Goal: Information Seeking & Learning: Learn about a topic

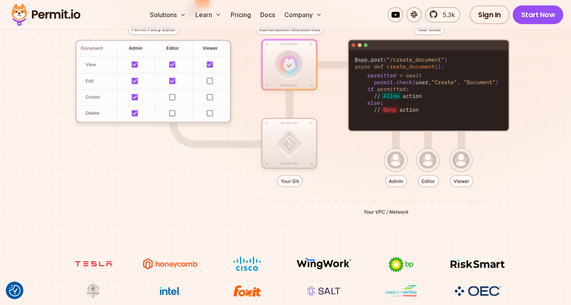
scroll to position [211, 0]
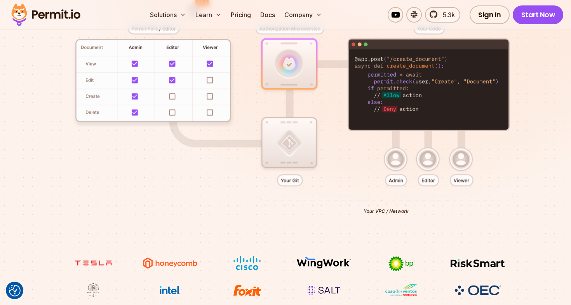
click at [283, 87] on div at bounding box center [286, 115] width 534 height 280
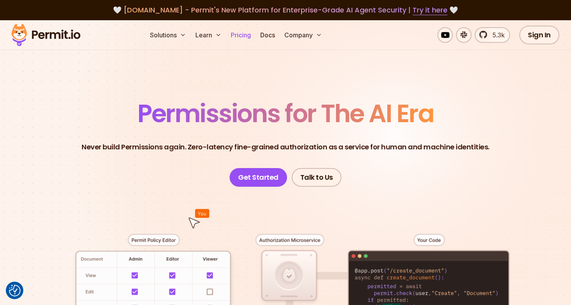
scroll to position [0, 0]
click at [244, 38] on link "Pricing" at bounding box center [241, 35] width 26 height 16
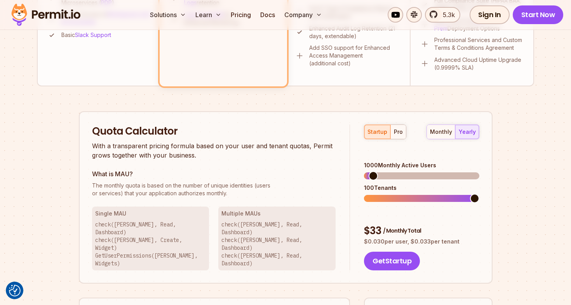
scroll to position [417, 0]
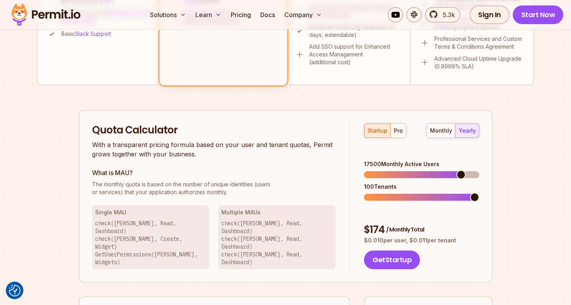
click at [465, 170] on span at bounding box center [461, 174] width 9 height 9
click at [396, 134] on button "pro" at bounding box center [399, 131] width 16 height 14
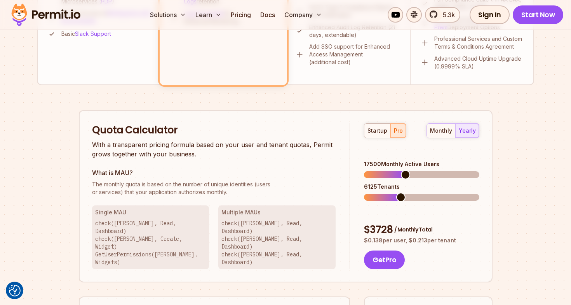
click at [458, 137] on div "monthly yearly" at bounding box center [453, 130] width 53 height 15
click at [449, 136] on button "monthly" at bounding box center [441, 131] width 28 height 14
click at [399, 170] on span at bounding box center [400, 174] width 9 height 9
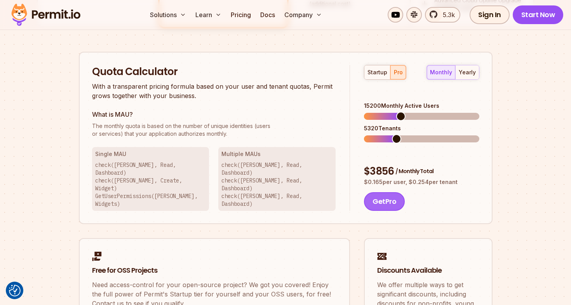
scroll to position [421, 0]
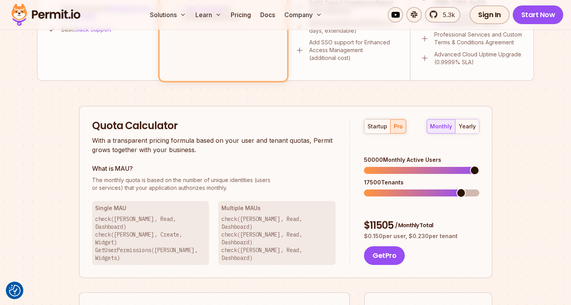
click at [531, 161] on div "Permit Pricing From Free to Predictable Scaling From a startup with 100 users t…" at bounding box center [285, 41] width 497 height 735
click at [477, 127] on button "yearly" at bounding box center [468, 126] width 24 height 14
click at [442, 126] on div "monthly" at bounding box center [441, 126] width 22 height 8
click at [379, 188] on span at bounding box center [381, 192] width 9 height 9
click at [518, 186] on div "Permit Pricing From Free to Predictable Scaling From a startup with 100 users t…" at bounding box center [285, 41] width 497 height 735
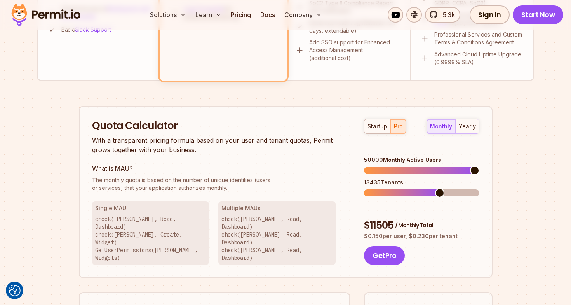
click at [442, 188] on span at bounding box center [439, 192] width 9 height 9
click at [488, 163] on div "Quota Calculator With a transparent pricing formula based on your user and tena…" at bounding box center [286, 192] width 414 height 173
